Goal: Task Accomplishment & Management: Manage account settings

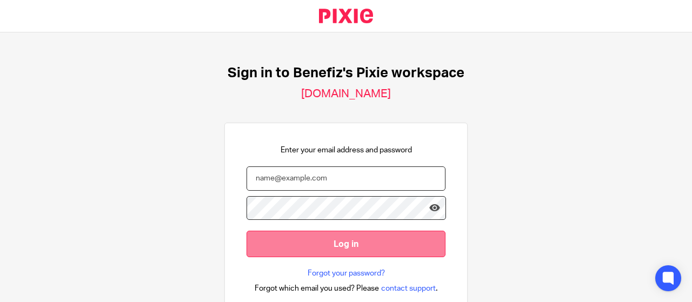
type input "geoff.lord@benefiz.co.uk"
click at [336, 243] on input "Log in" at bounding box center [345, 244] width 199 height 26
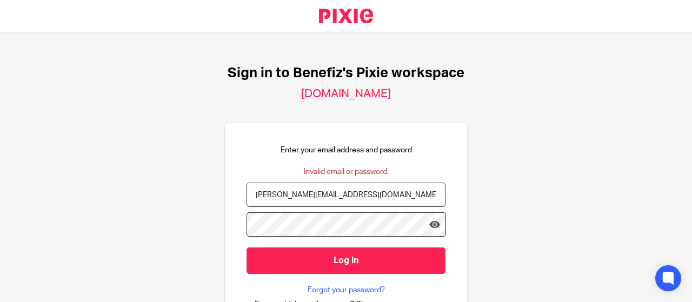
click at [224, 225] on div "Enter your email address and password Invalid email or password. [PERSON_NAME][…" at bounding box center [345, 228] width 243 height 211
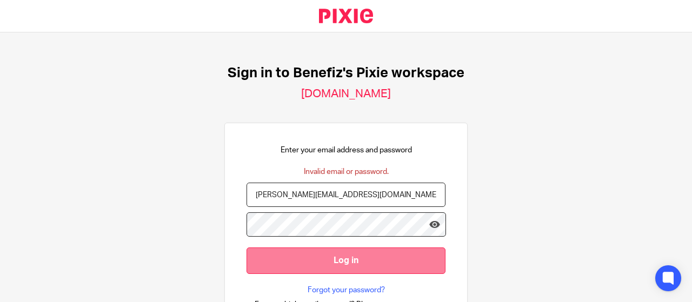
click at [277, 264] on input "Log in" at bounding box center [345, 261] width 199 height 26
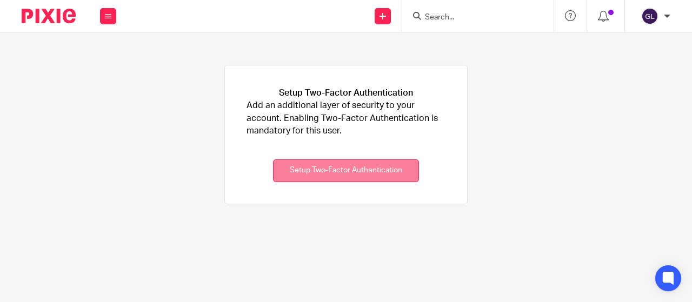
click at [339, 166] on button "Setup Two-Factor Authentication" at bounding box center [346, 170] width 146 height 23
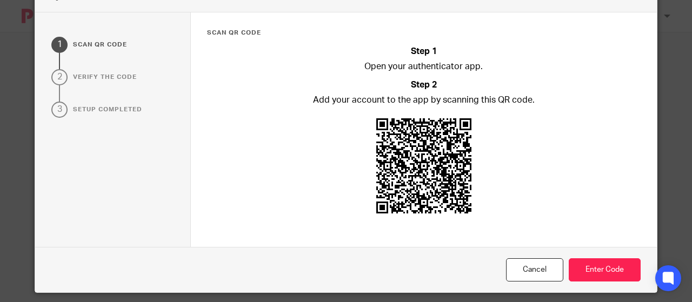
scroll to position [55, 0]
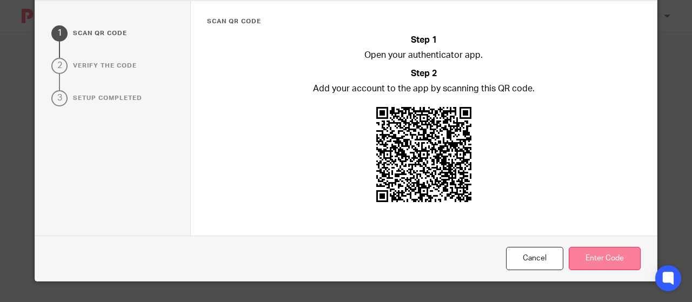
click at [598, 253] on button "Enter Code" at bounding box center [605, 258] width 72 height 23
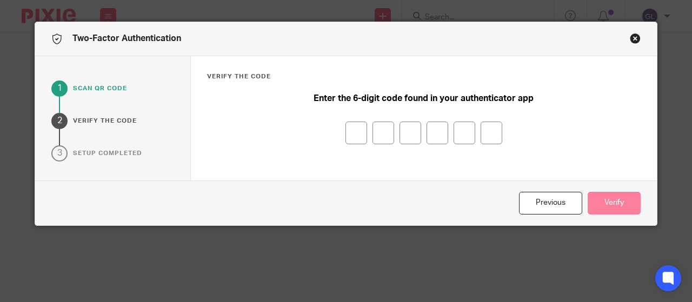
scroll to position [0, 0]
click at [345, 135] on input "number" at bounding box center [356, 133] width 22 height 23
type input "9"
type input "8"
type input "3"
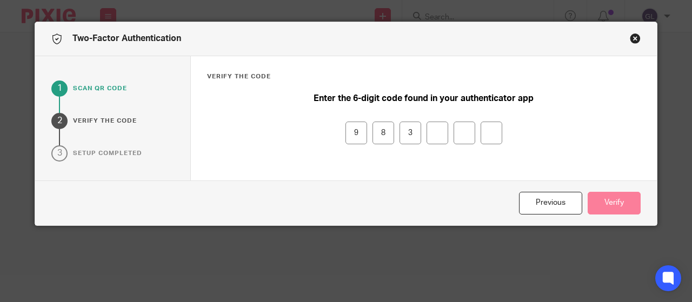
type input "4"
type input "8"
type input "7"
click at [609, 198] on button "Verify" at bounding box center [613, 203] width 53 height 23
click at [610, 199] on button "Verify" at bounding box center [613, 203] width 53 height 23
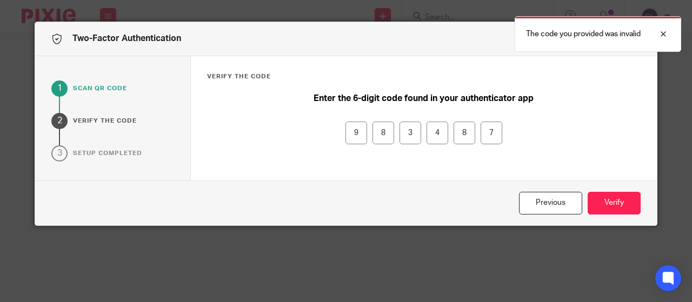
click at [263, 153] on div "Enter the 6-digit code found in your authenticator app 9 8 3 4 8 7" at bounding box center [424, 134] width 434 height 91
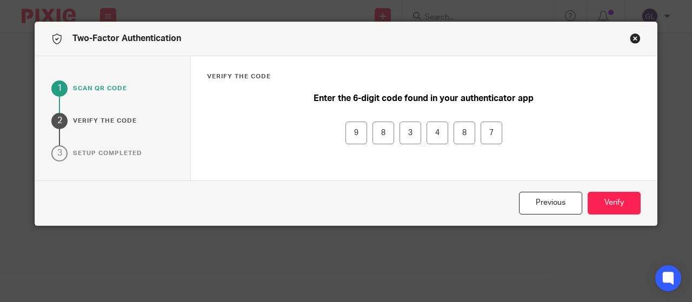
click at [363, 133] on div "9 8 3 4 8 7" at bounding box center [424, 133] width 434 height 23
click at [359, 132] on input "9" at bounding box center [356, 133] width 22 height 23
type input "8"
type input "3"
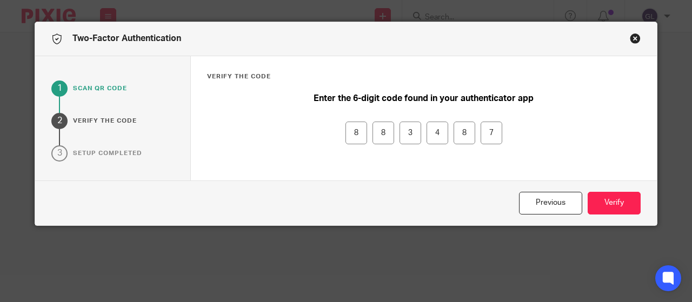
click at [410, 132] on input "3" at bounding box center [410, 133] width 22 height 23
type input "8"
type input "6"
type input "4"
click at [439, 132] on input "4" at bounding box center [437, 133] width 22 height 23
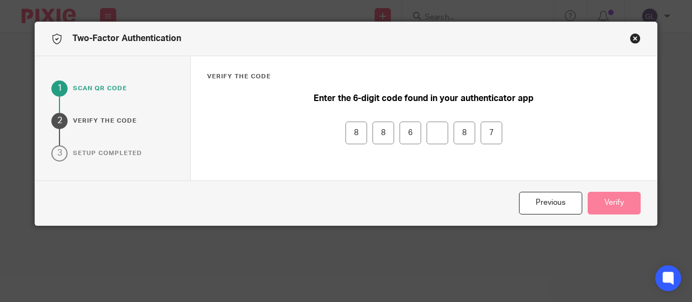
type input "6"
type input "7"
type input "2"
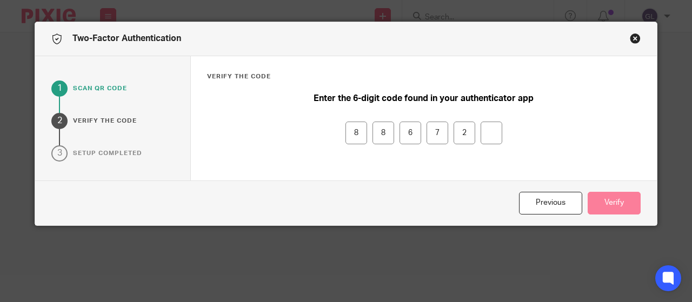
type input "8"
click at [618, 199] on button "Verify" at bounding box center [613, 203] width 53 height 23
click at [493, 132] on input "8" at bounding box center [491, 133] width 22 height 23
click at [462, 132] on input "2" at bounding box center [464, 133] width 22 height 23
click at [438, 132] on input "7" at bounding box center [437, 133] width 22 height 23
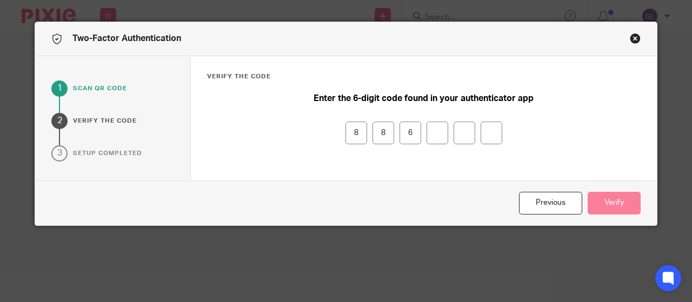
click at [415, 132] on input "6" at bounding box center [410, 133] width 22 height 23
click at [382, 135] on input "8" at bounding box center [383, 133] width 22 height 23
click at [353, 131] on input "8" at bounding box center [356, 133] width 22 height 23
type input "7"
type input "4"
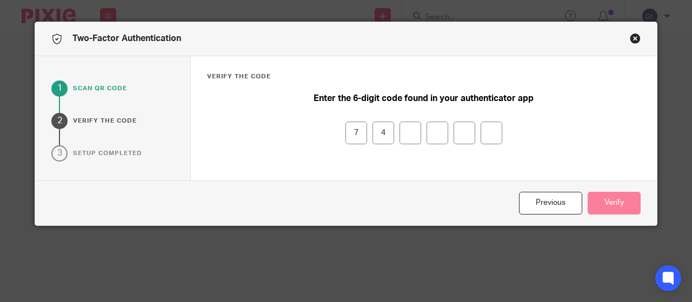
type input "7"
type input "6"
type input "9"
type input "6"
click at [595, 198] on button "Verify" at bounding box center [613, 203] width 53 height 23
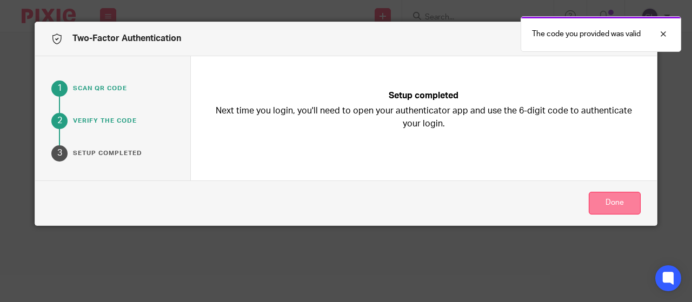
click at [606, 201] on button "Done" at bounding box center [615, 203] width 52 height 23
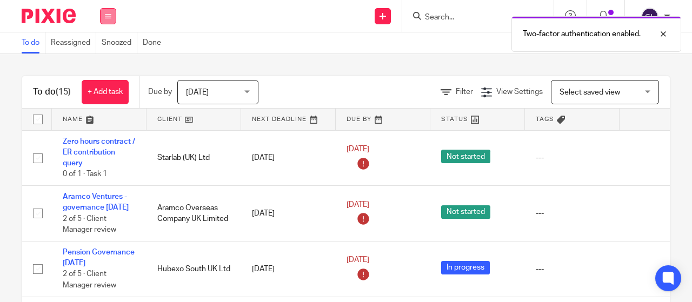
click at [102, 15] on button at bounding box center [108, 16] width 16 height 16
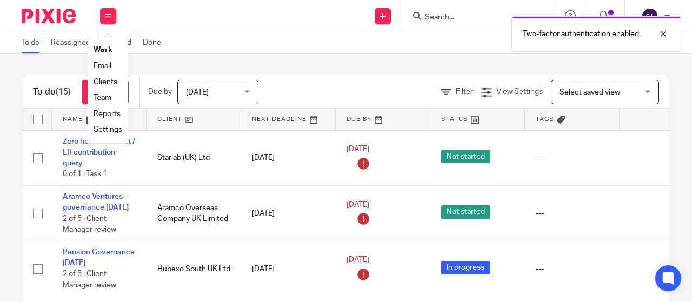
click at [103, 50] on link "Work" at bounding box center [102, 50] width 19 height 8
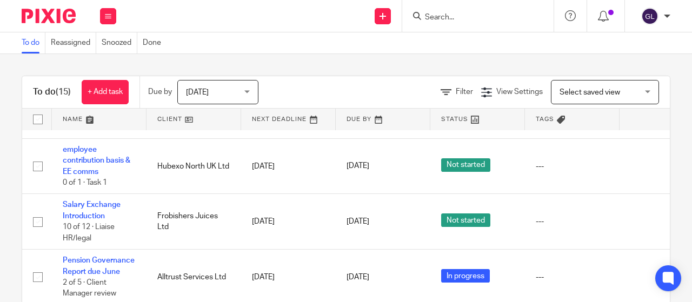
scroll to position [603, 0]
click at [454, 15] on input "Search" at bounding box center [472, 18] width 97 height 10
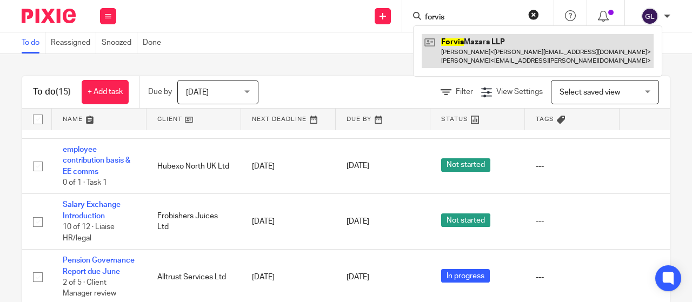
type input "forvis"
click at [462, 39] on link at bounding box center [538, 51] width 232 height 34
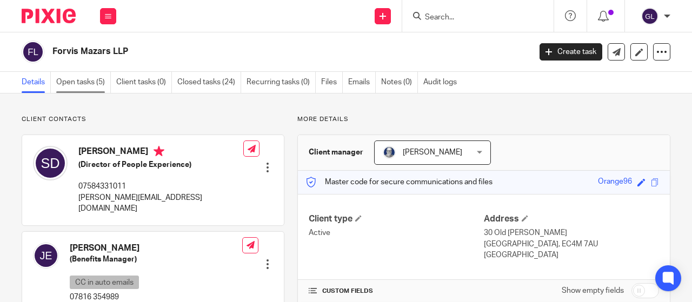
click at [75, 82] on link "Open tasks (5)" at bounding box center [83, 82] width 55 height 21
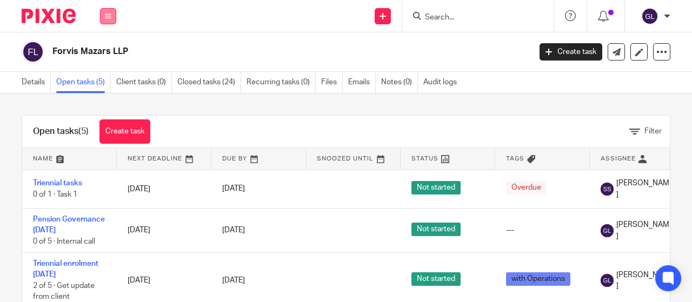
click at [104, 15] on button at bounding box center [108, 16] width 16 height 16
click at [106, 16] on icon at bounding box center [108, 16] width 6 height 6
click at [108, 20] on button at bounding box center [108, 16] width 16 height 16
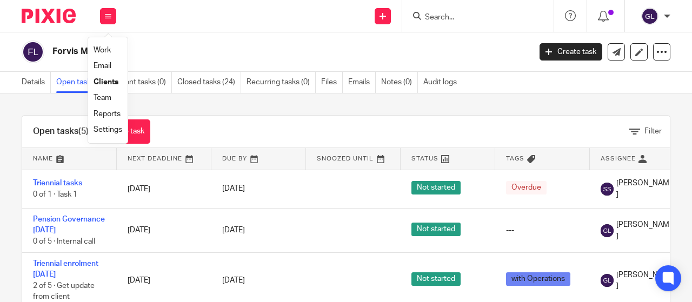
click at [105, 48] on link "Work" at bounding box center [101, 50] width 17 height 8
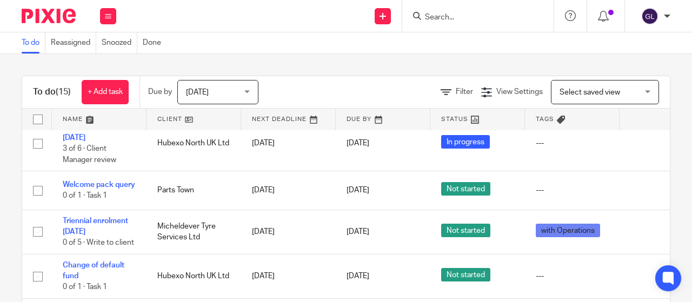
scroll to position [432, 0]
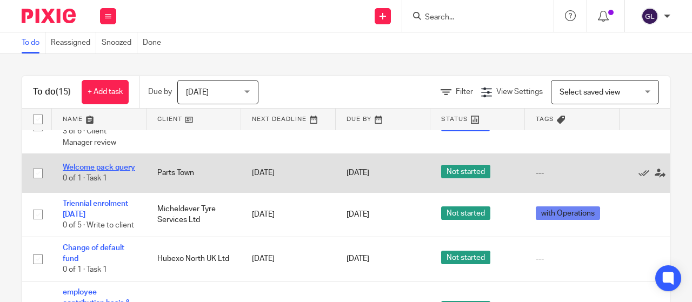
click at [85, 171] on link "Welcome pack query" at bounding box center [99, 168] width 72 height 8
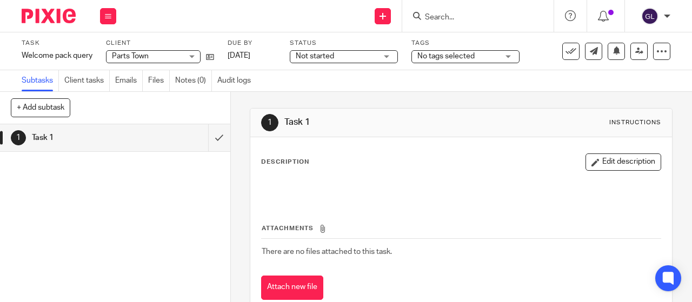
click at [324, 55] on span "Not started" at bounding box center [315, 56] width 38 height 8
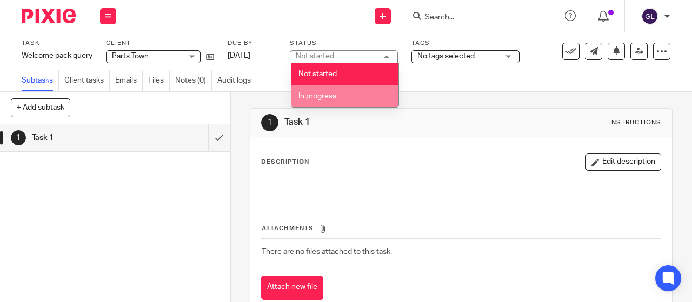
click at [315, 92] on span "In progress" at bounding box center [317, 96] width 38 height 8
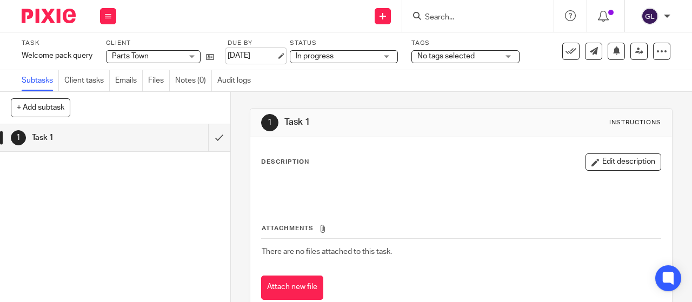
click at [256, 57] on link "25 Sep 2025" at bounding box center [252, 55] width 49 height 11
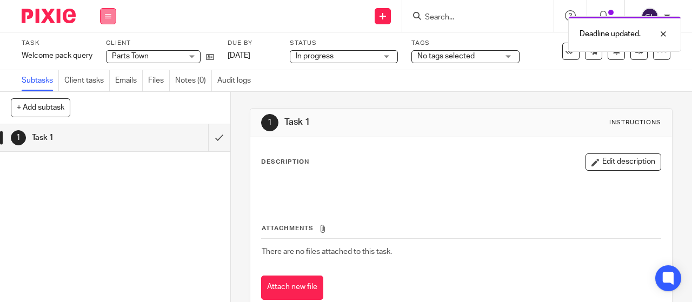
click at [110, 17] on icon at bounding box center [108, 16] width 6 height 6
click at [105, 50] on link "Work" at bounding box center [102, 50] width 19 height 8
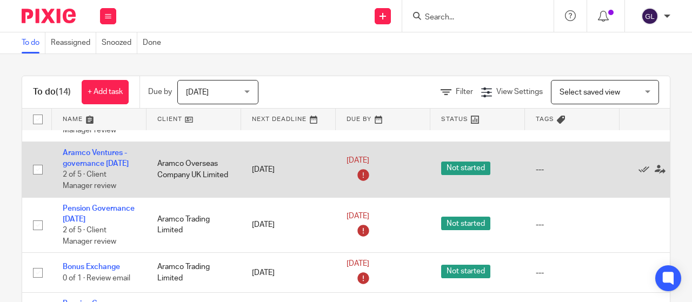
scroll to position [108, 0]
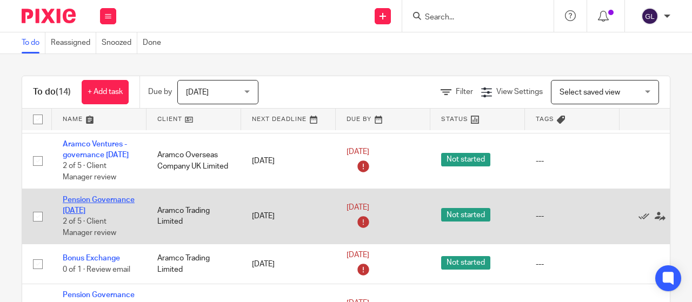
click at [102, 210] on link "Pension Governance September 2025" at bounding box center [99, 205] width 72 height 18
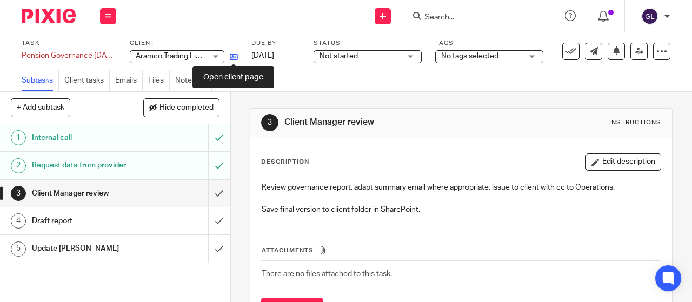
click at [233, 56] on icon at bounding box center [234, 57] width 8 height 8
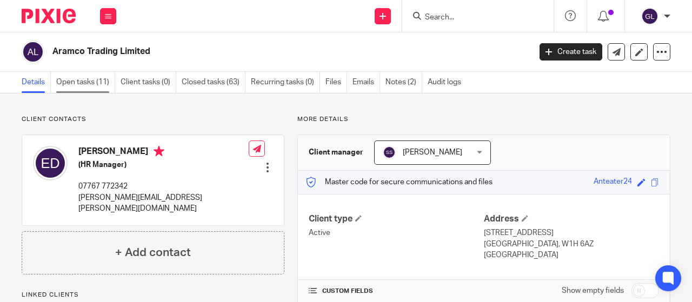
click at [92, 83] on link "Open tasks (11)" at bounding box center [85, 82] width 59 height 21
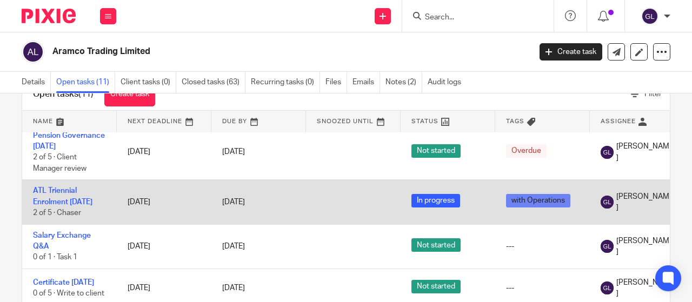
scroll to position [54, 0]
